Goal: Find specific page/section

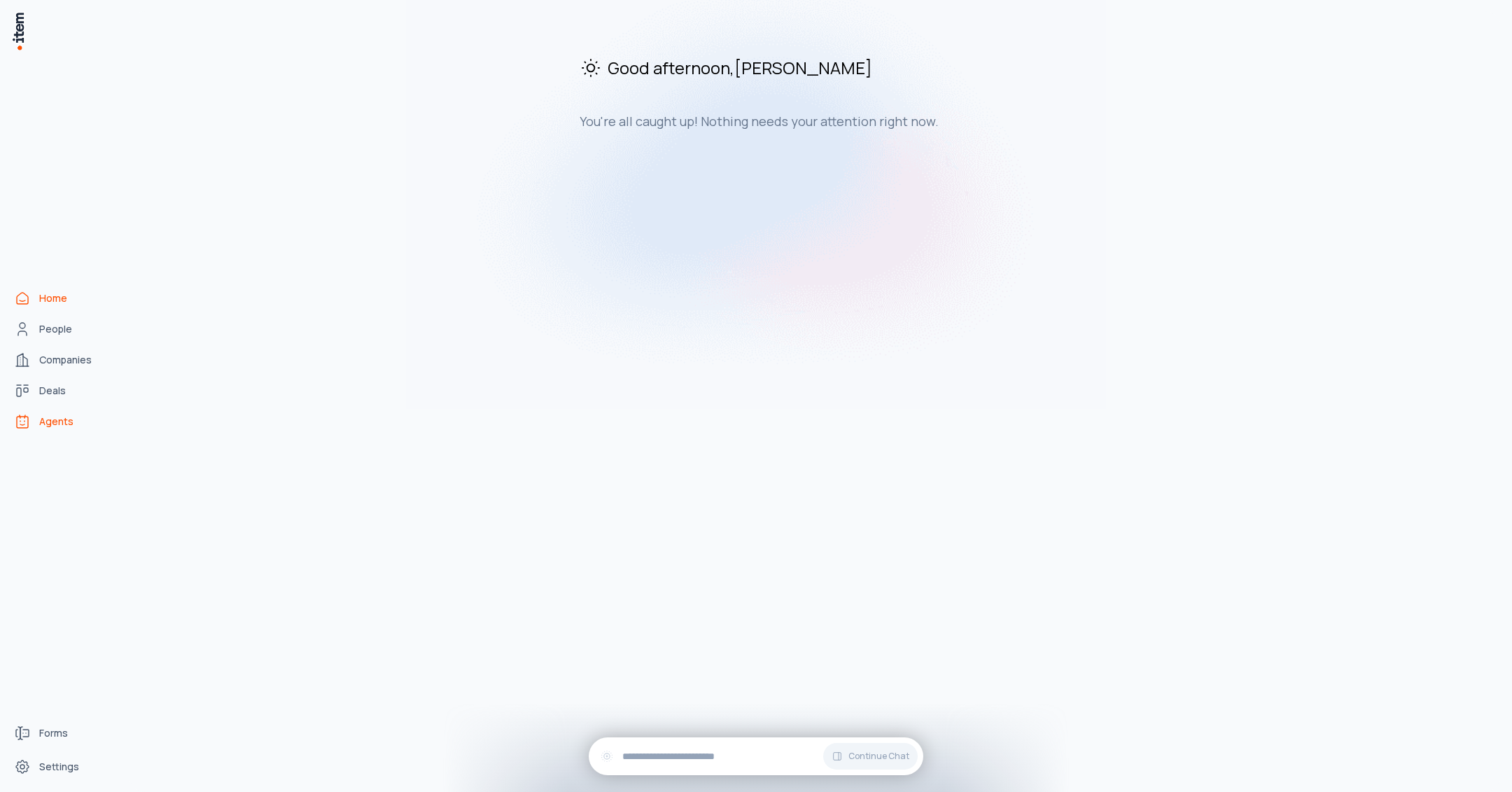
click at [63, 421] on span "Agents" at bounding box center [56, 421] width 35 height 14
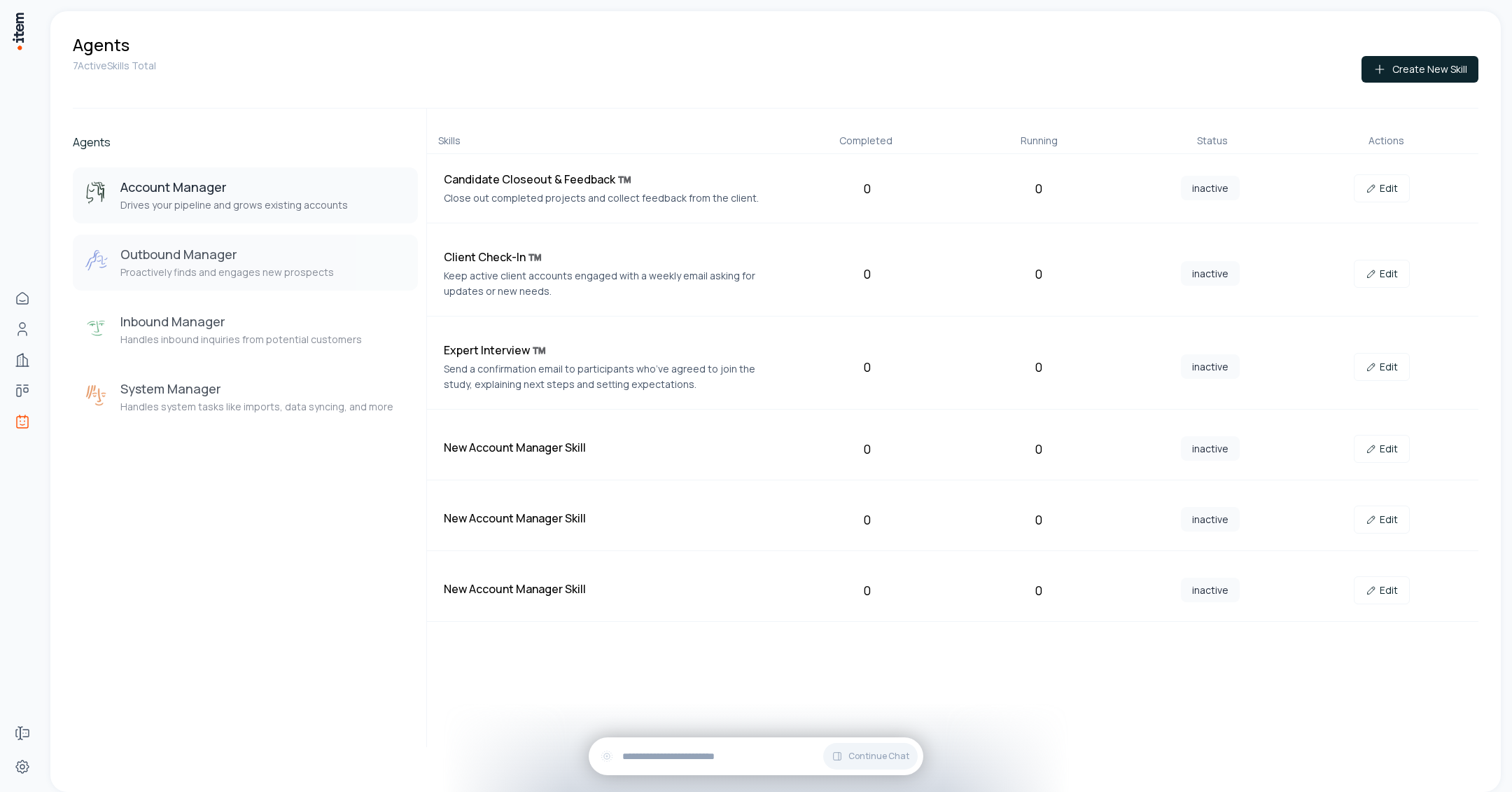
click at [296, 254] on h3 "Outbound Manager" at bounding box center [226, 254] width 213 height 17
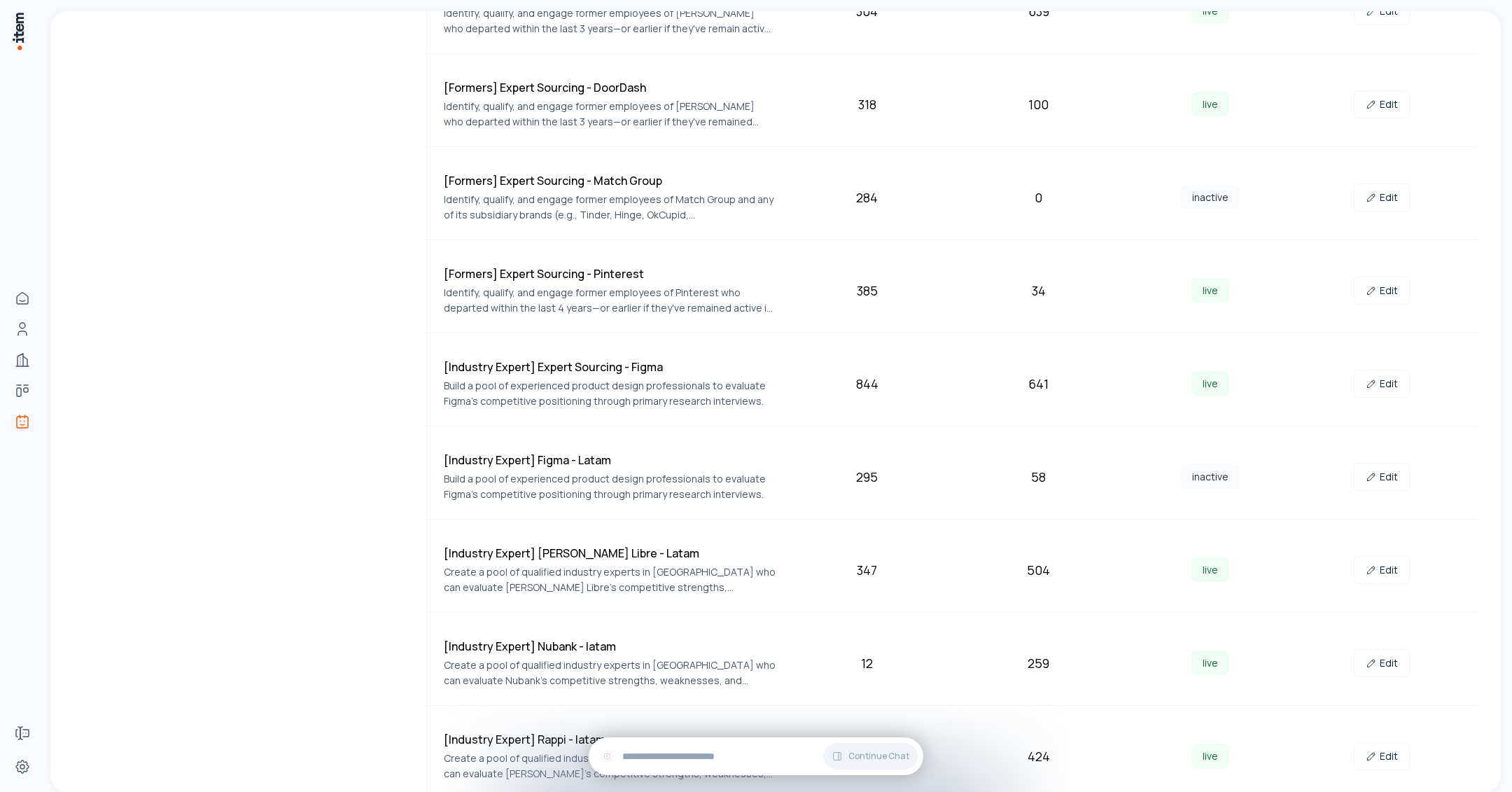
scroll to position [441, 0]
click at [685, 182] on h4 "[Formers] Expert Sourcing - Match Group" at bounding box center [609, 181] width 332 height 17
click at [680, 195] on p "Identify, qualify, and engage former employees of Match Group and any of its su…" at bounding box center [609, 208] width 332 height 31
